Goal: Find specific fact: Find specific fact

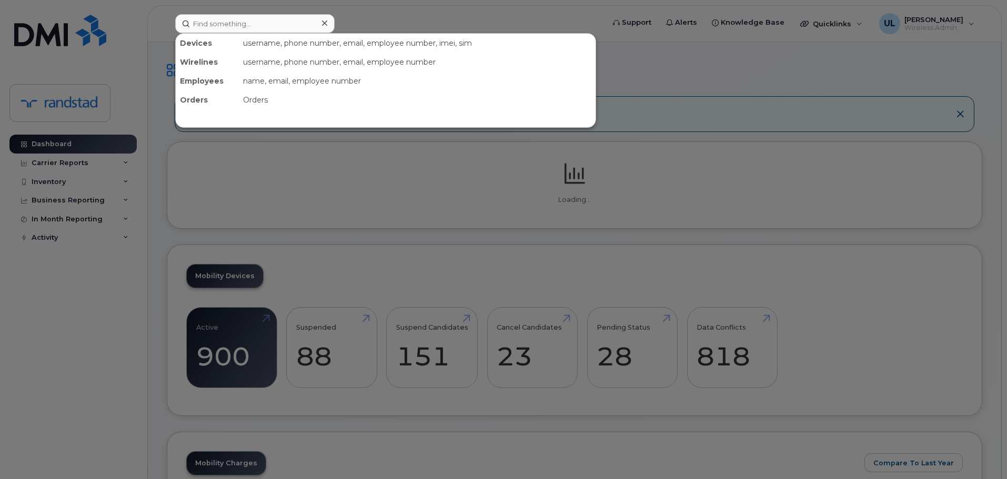
click at [287, 30] on input at bounding box center [254, 23] width 159 height 19
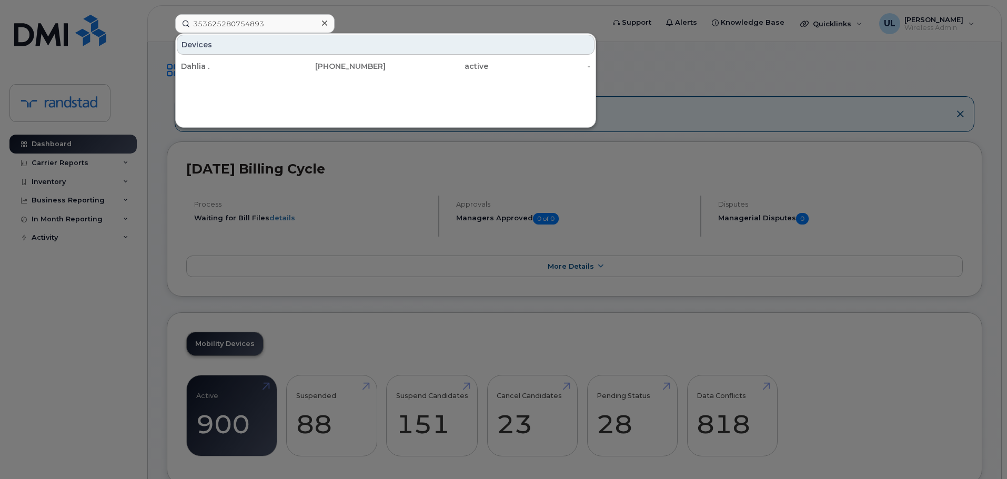
type input "353625280754893"
click at [276, 77] on div "Devices Dahlia . 416-420-7548 active -" at bounding box center [385, 80] width 421 height 95
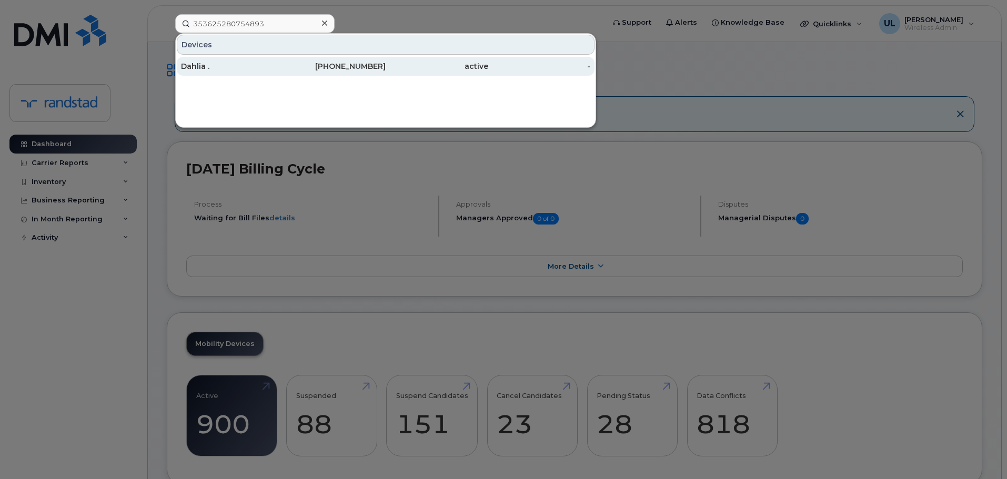
click at [276, 65] on div "Dahlia ." at bounding box center [232, 66] width 103 height 11
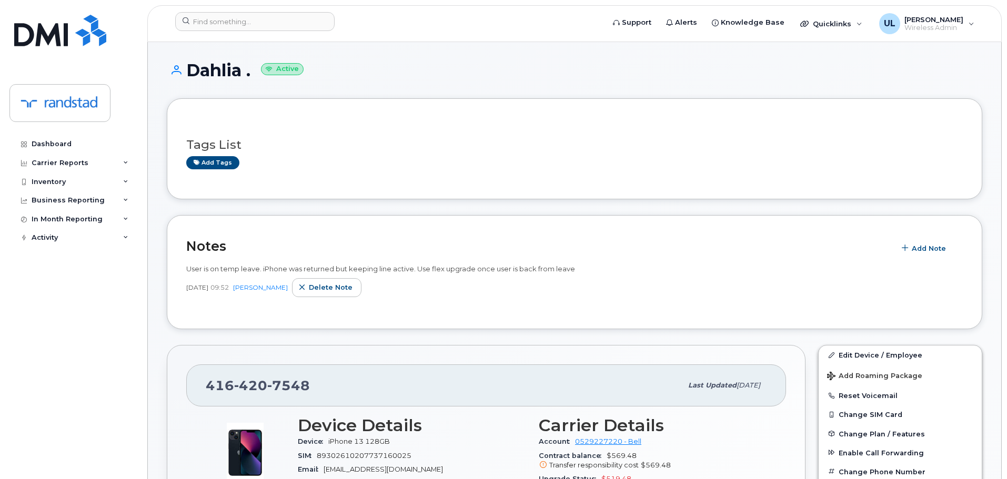
click at [428, 269] on span "User is on temp leave. iPhone was returned but keeping line active. Use flex up…" at bounding box center [380, 269] width 389 height 8
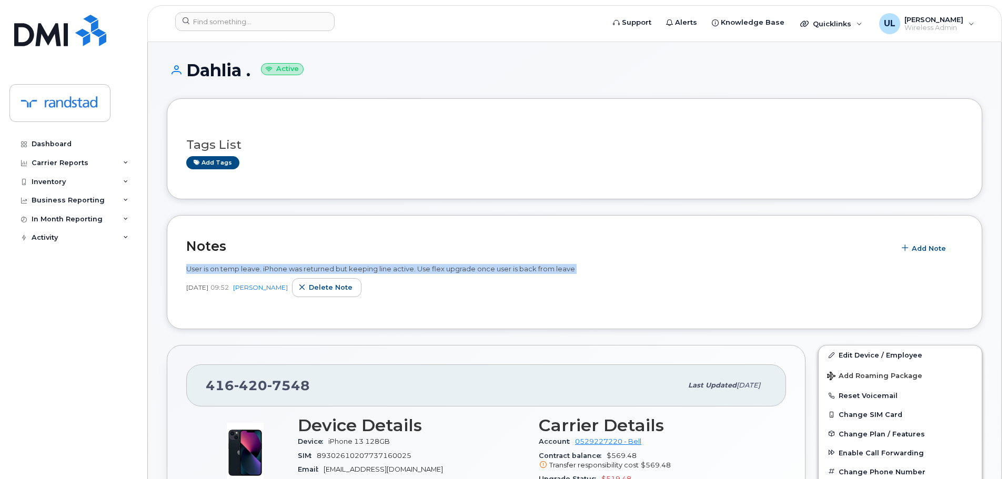
click at [428, 269] on span "User is on temp leave. iPhone was returned but keeping line active. Use flex up…" at bounding box center [380, 269] width 389 height 8
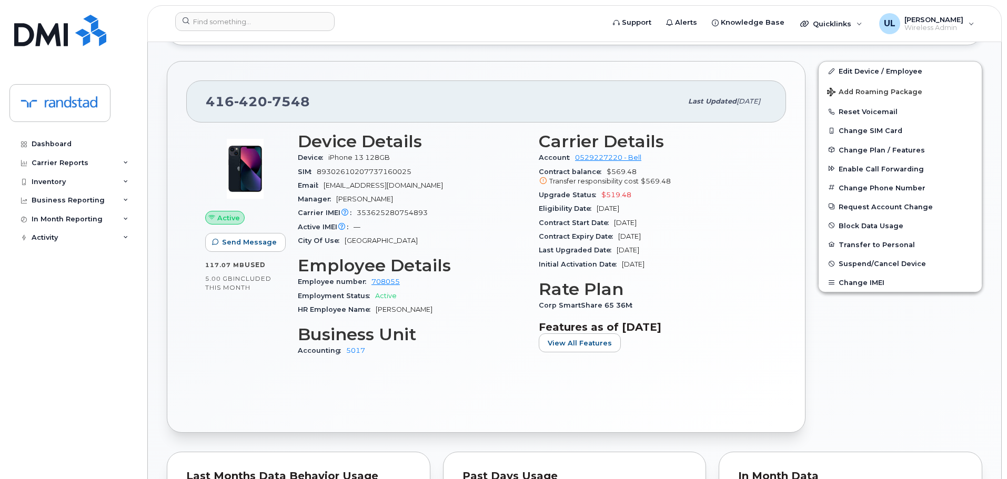
scroll to position [175, 0]
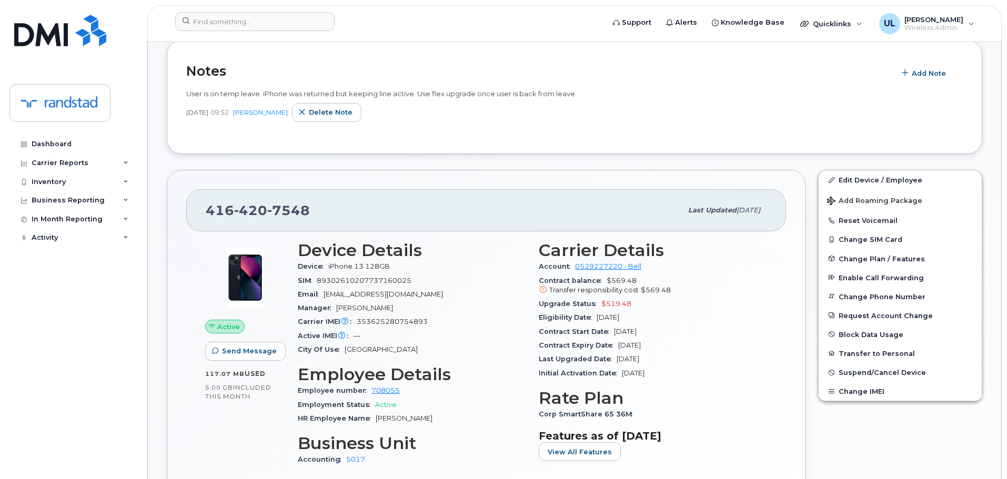
click at [272, 12] on header "Support Alerts Knowledge Base Quicklinks Suspend / Cancel Device Change SIM Car…" at bounding box center [574, 23] width 855 height 37
click at [282, 13] on input at bounding box center [254, 21] width 159 height 19
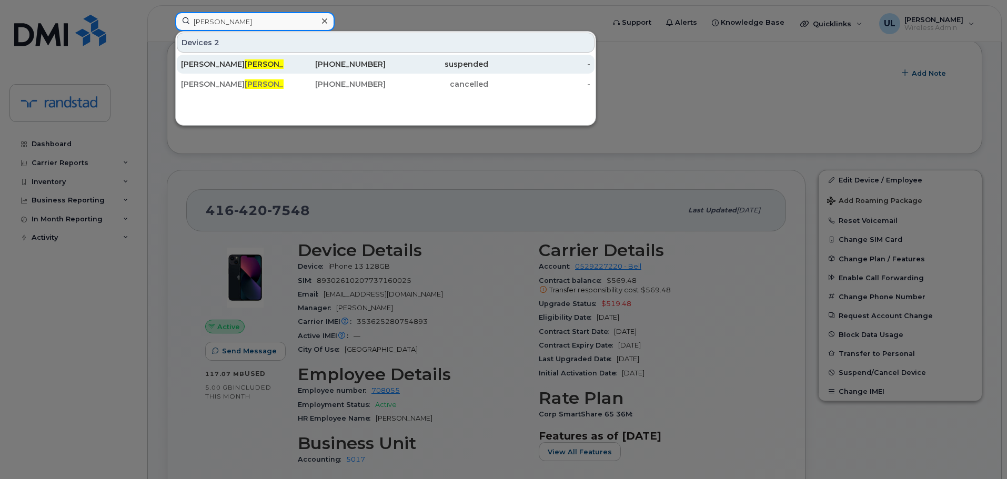
type input "virk"
click at [372, 57] on div "403-589-7632" at bounding box center [335, 64] width 103 height 19
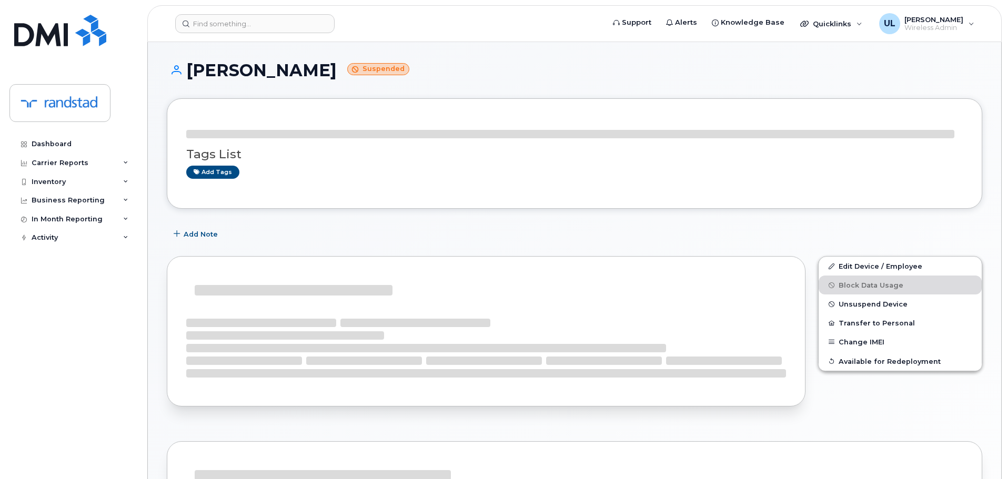
scroll to position [166, 0]
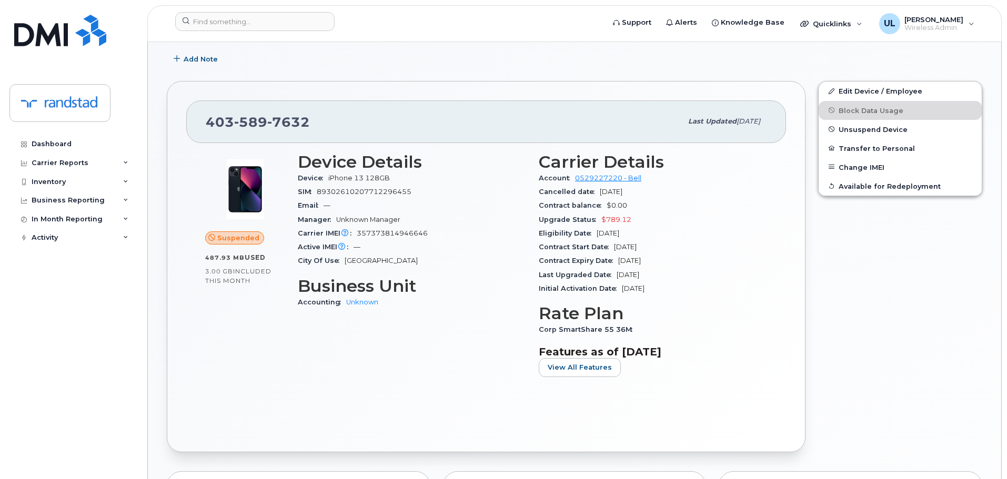
click at [246, 133] on div "[PHONE_NUMBER] Last updated [DATE]" at bounding box center [486, 122] width 600 height 42
click at [246, 133] on div "[PHONE_NUMBER]" at bounding box center [444, 122] width 476 height 22
copy span "[PHONE_NUMBER]"
drag, startPoint x: 676, startPoint y: 259, endPoint x: 617, endPoint y: 259, distance: 58.9
click at [617, 259] on div "Contract Expiry Date [DATE]" at bounding box center [653, 261] width 228 height 14
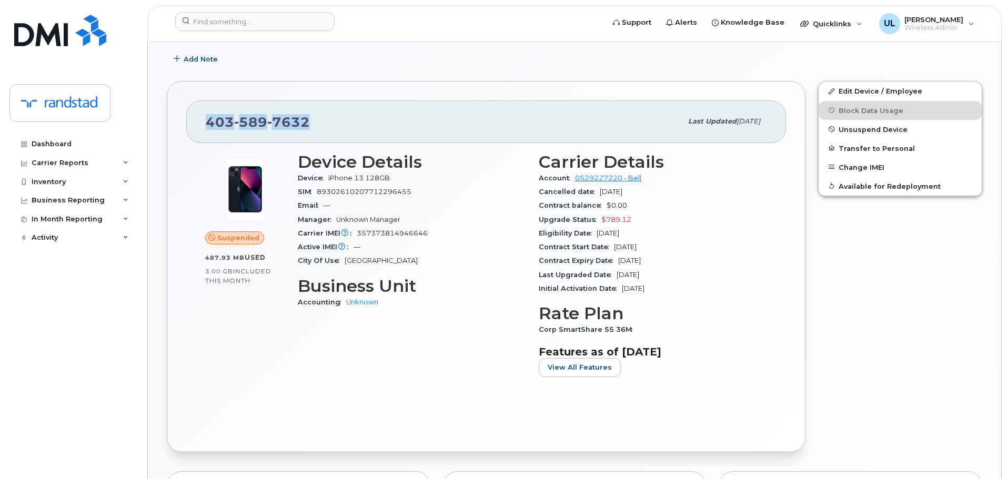
copy span "[DATE]"
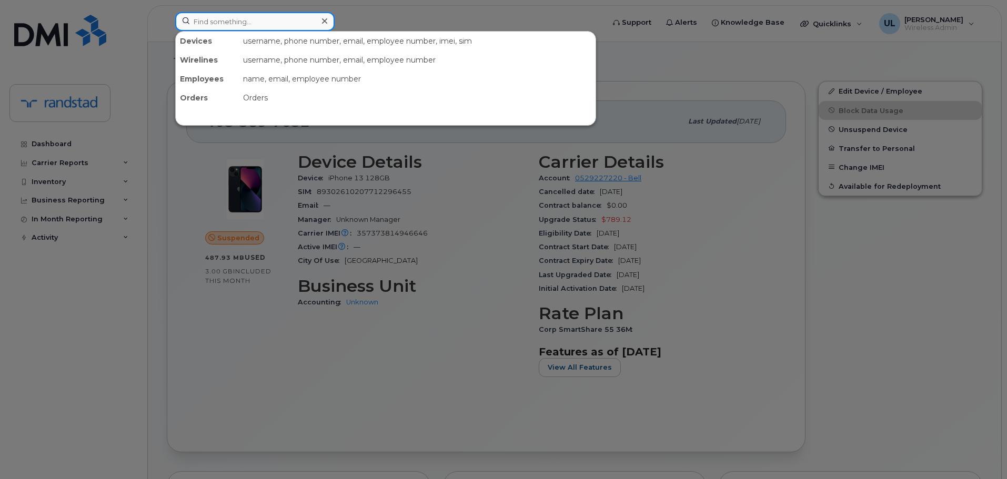
click at [325, 15] on div at bounding box center [254, 21] width 159 height 19
paste input "353625280754893"
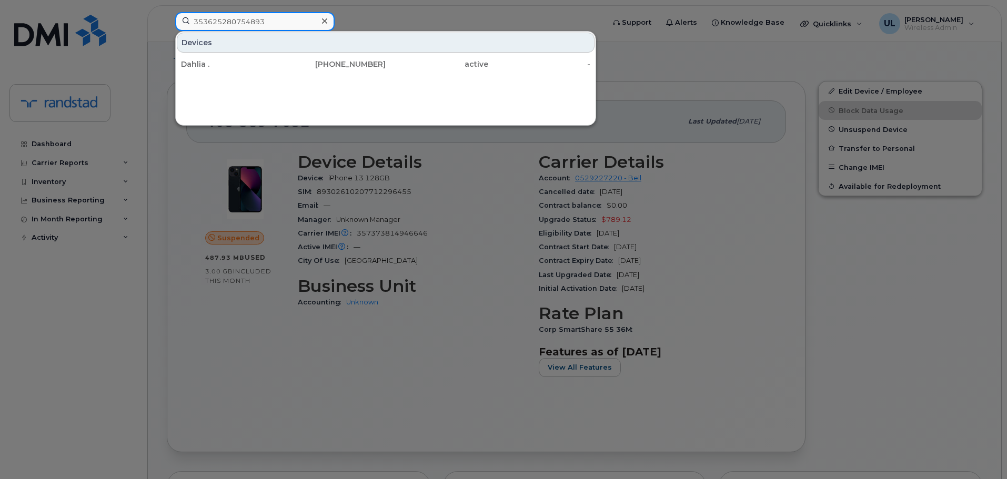
type input "353625280754893"
